Goal: Information Seeking & Learning: Check status

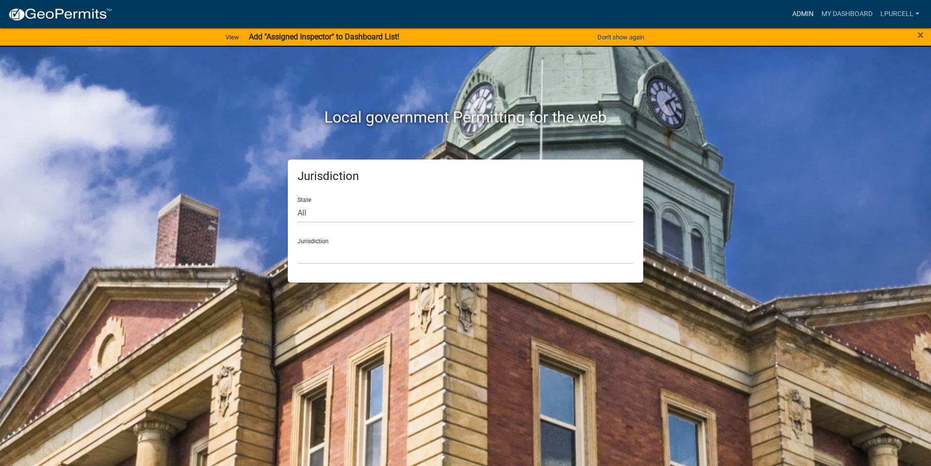
click at [799, 10] on link "Admin" at bounding box center [802, 14] width 29 height 18
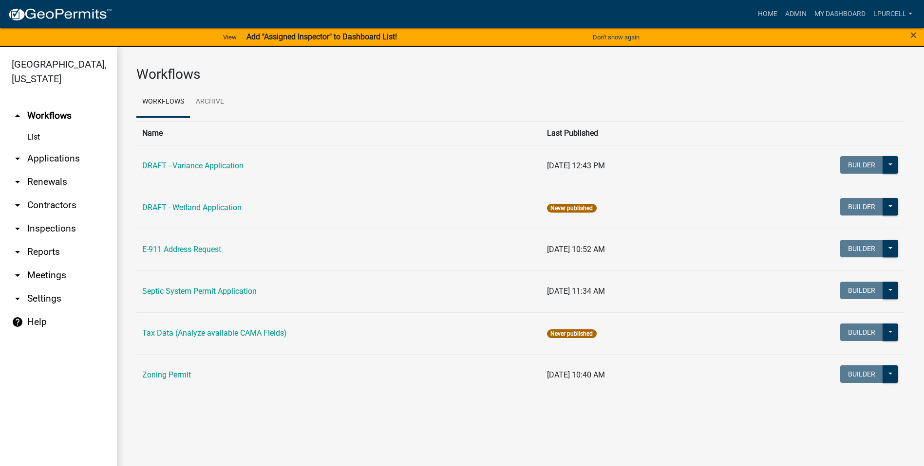
click at [44, 253] on link "arrow_drop_down Reports" at bounding box center [58, 251] width 117 height 23
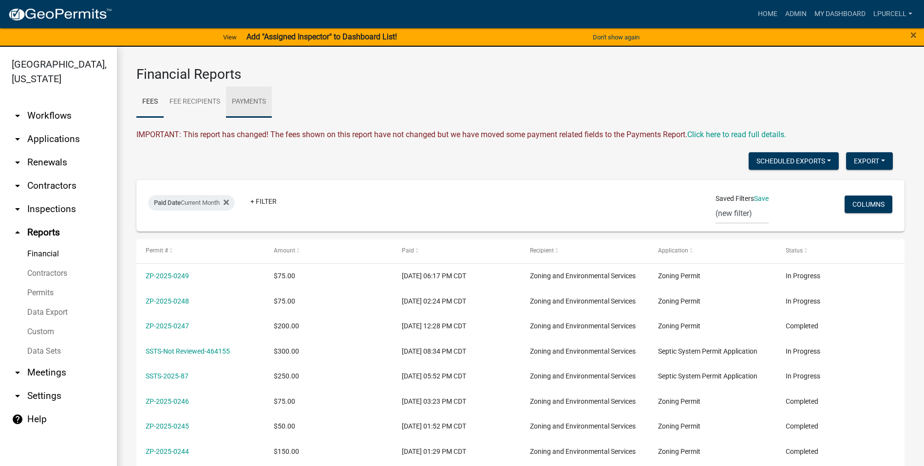
click at [252, 100] on link "Payments" at bounding box center [249, 102] width 46 height 31
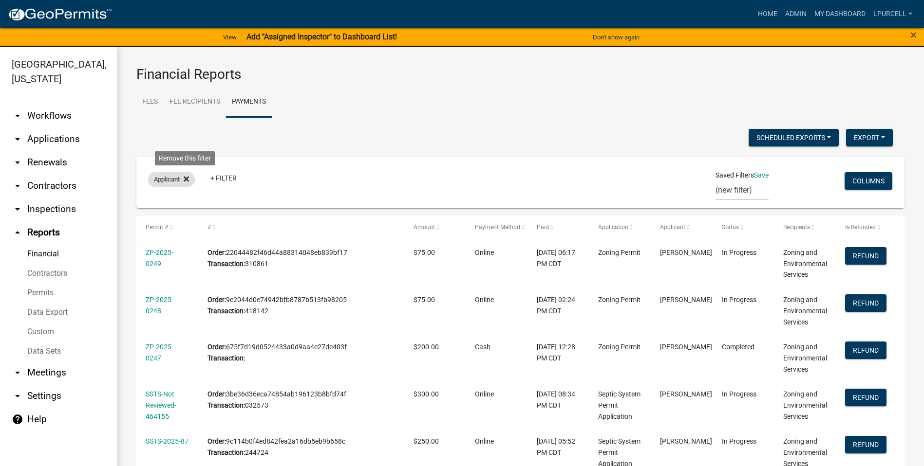
click at [188, 180] on icon at bounding box center [186, 178] width 5 height 5
click at [167, 181] on link "+ Filter" at bounding box center [169, 181] width 42 height 18
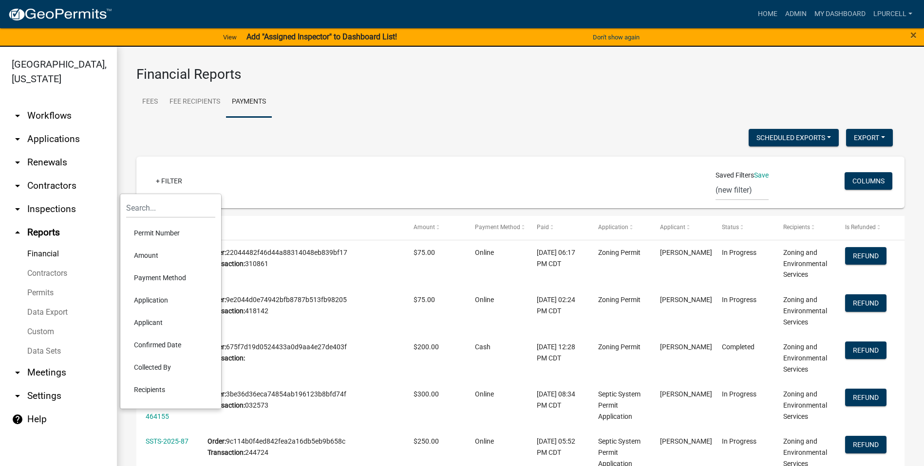
click at [145, 344] on li "Confirmed Date" at bounding box center [170, 345] width 89 height 22
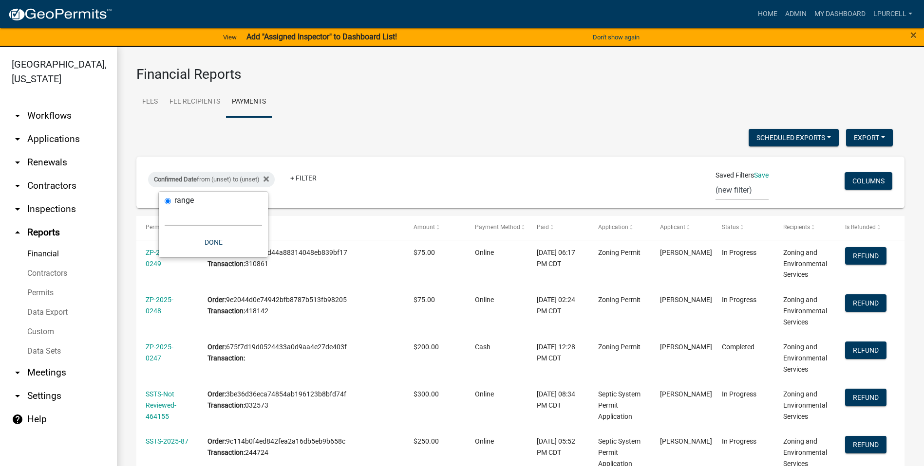
click at [203, 219] on select "[DATE] [DATE] Current Week Previous Week Current Month Last Month Current Calen…" at bounding box center [213, 216] width 97 height 20
select select "custom"
click at [165, 206] on select "[DATE] [DATE] Current Week Previous Week Current Month Last Month Current Calen…" at bounding box center [213, 216] width 97 height 20
click at [258, 256] on input "date" at bounding box center [213, 257] width 97 height 20
type input "[DATE]"
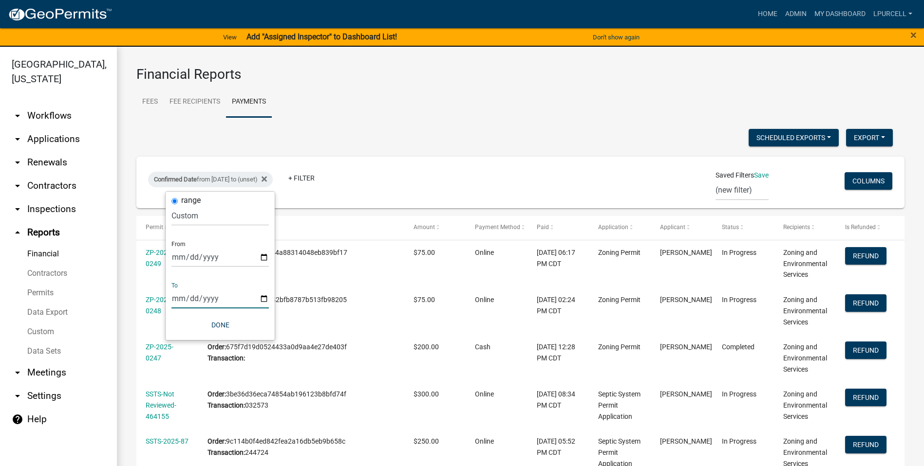
click at [261, 295] on input "date" at bounding box center [219, 299] width 97 height 20
type input "[DATE]"
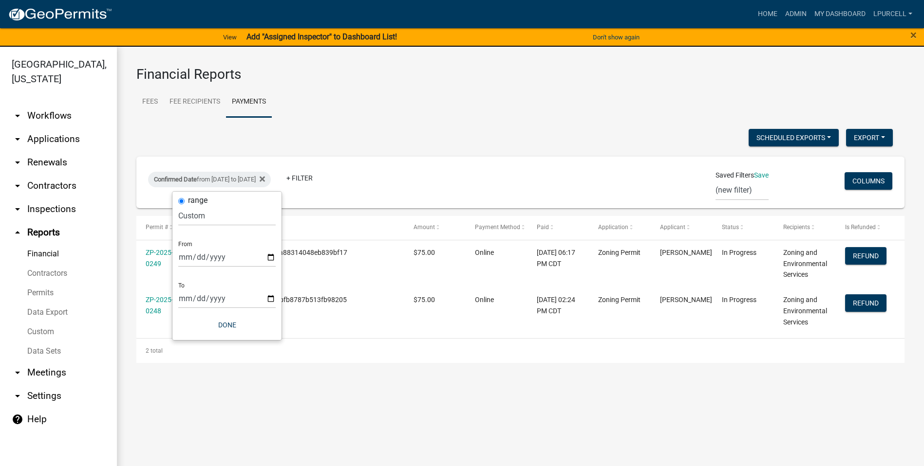
click at [376, 122] on wm-financial "Financial Reports Fees Fee Recipients Payments IMPORTANT: This report has chang…" at bounding box center [520, 214] width 768 height 297
